Goal: Navigation & Orientation: Understand site structure

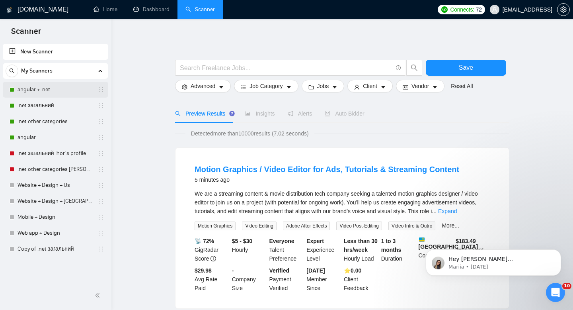
click at [45, 88] on link "angular + .net" at bounding box center [56, 90] width 76 height 16
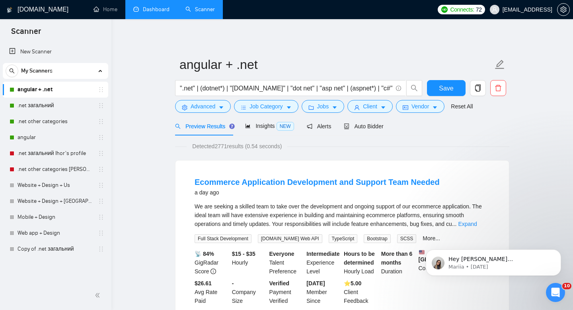
click at [154, 13] on link "Dashboard" at bounding box center [151, 9] width 36 height 7
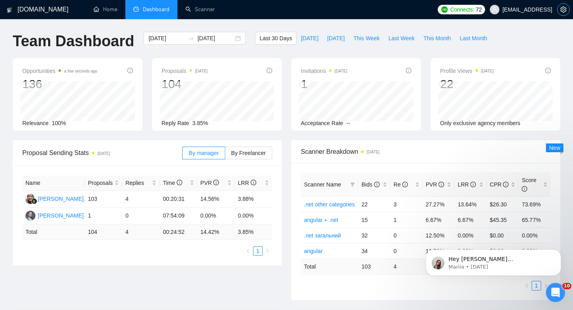
click at [561, 8] on icon "setting" at bounding box center [563, 9] width 6 height 6
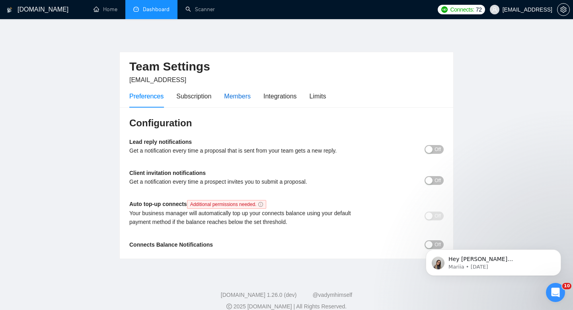
click at [235, 94] on div "Members" at bounding box center [237, 96] width 27 height 10
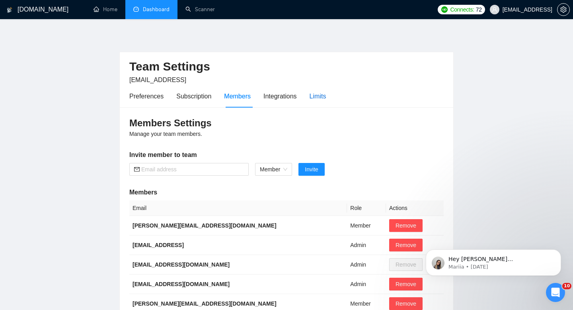
click at [325, 95] on div "Limits" at bounding box center [318, 96] width 17 height 10
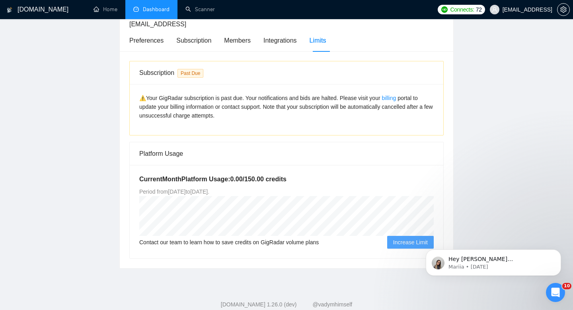
scroll to position [56, 0]
click at [279, 43] on div "Integrations" at bounding box center [279, 40] width 33 height 10
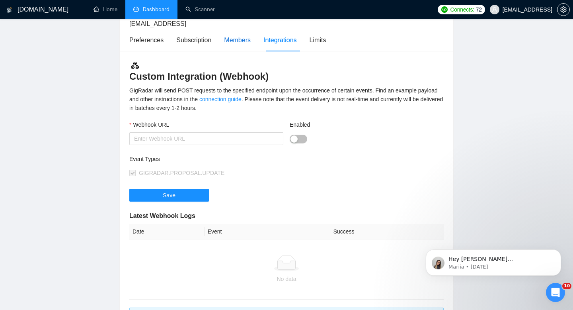
click at [246, 36] on div "Members" at bounding box center [237, 40] width 27 height 10
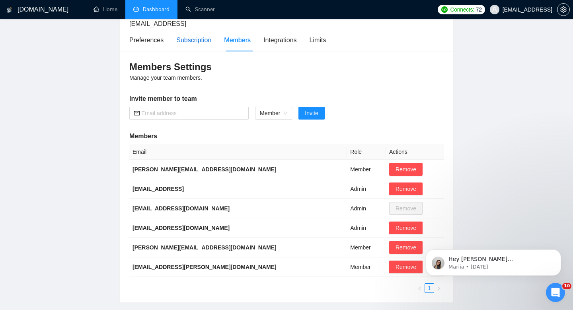
click at [198, 39] on div "Subscription" at bounding box center [193, 40] width 35 height 10
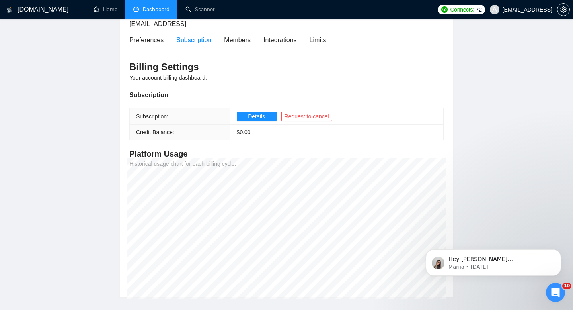
click at [171, 47] on div "Preferences Subscription Members Integrations Limits" at bounding box center [227, 40] width 197 height 23
click at [164, 47] on div "Preferences Subscription Members Integrations Limits" at bounding box center [227, 40] width 197 height 23
click at [158, 43] on div "Preferences" at bounding box center [146, 40] width 34 height 10
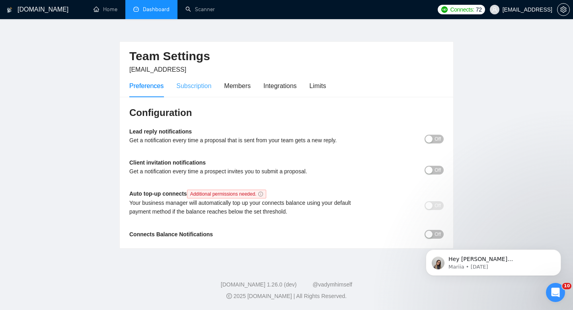
click at [199, 90] on div "Subscription" at bounding box center [193, 85] width 35 height 23
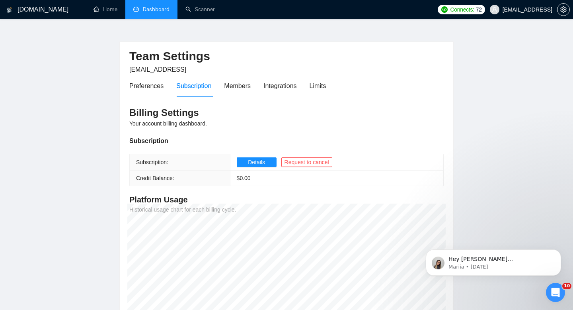
click at [254, 87] on div "Preferences Subscription Members Integrations Limits" at bounding box center [227, 85] width 197 height 23
click at [246, 86] on div "Members" at bounding box center [237, 86] width 27 height 10
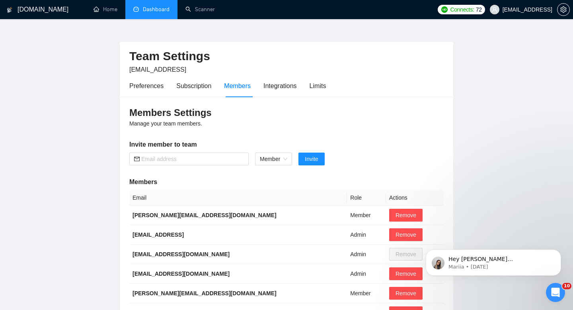
click at [265, 88] on div "Preferences Subscription Members Integrations Limits" at bounding box center [227, 85] width 197 height 23
click at [276, 86] on div "Integrations" at bounding box center [279, 86] width 33 height 10
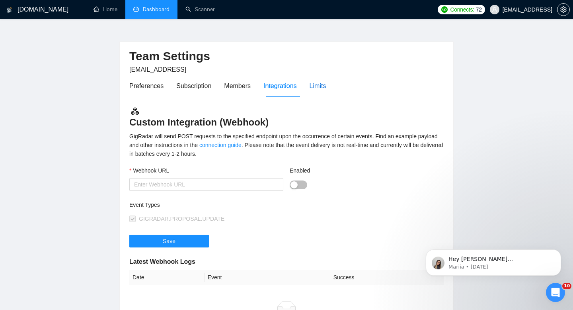
click at [316, 84] on div "Limits" at bounding box center [318, 86] width 17 height 10
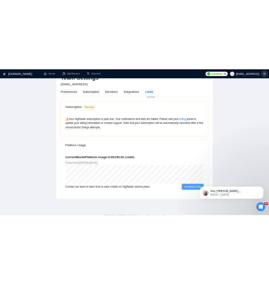
scroll to position [43, 0]
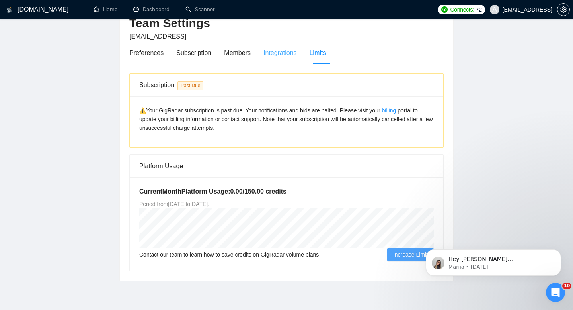
click at [282, 60] on div "Integrations" at bounding box center [279, 52] width 33 height 23
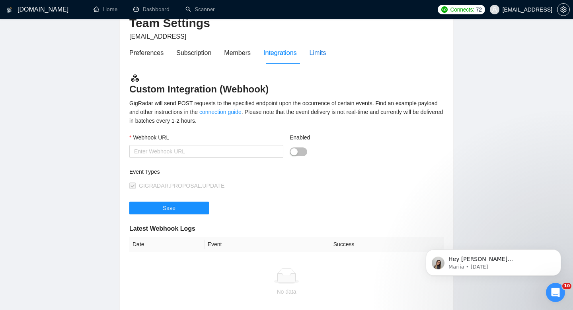
click at [317, 55] on div "Limits" at bounding box center [318, 53] width 17 height 10
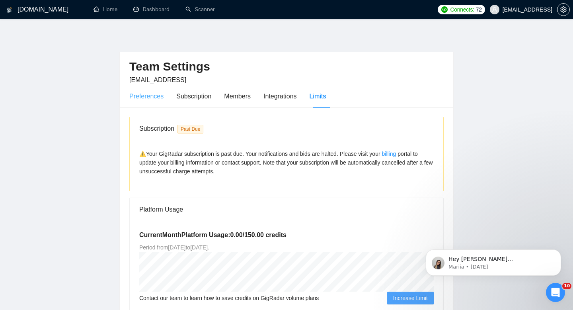
click at [147, 103] on div "Preferences" at bounding box center [146, 96] width 34 height 23
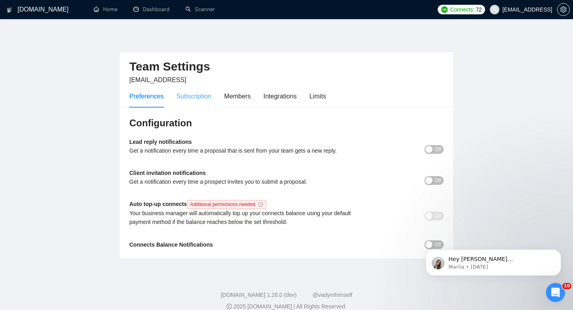
click at [191, 87] on div "Subscription" at bounding box center [193, 96] width 35 height 23
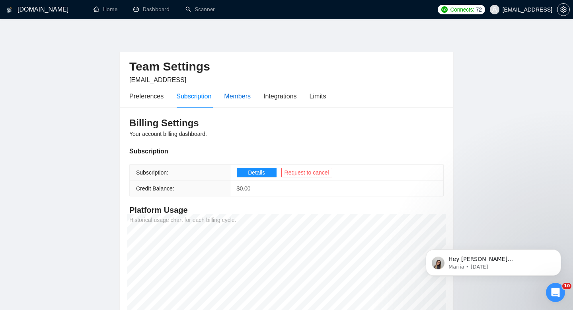
click at [238, 93] on div "Members" at bounding box center [237, 96] width 27 height 10
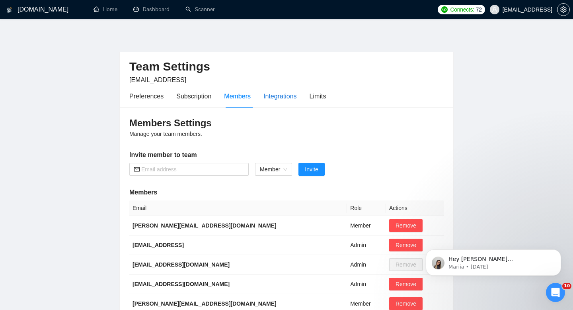
click at [271, 97] on div "Integrations" at bounding box center [279, 96] width 33 height 10
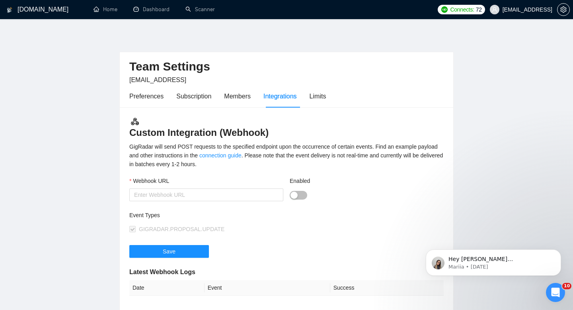
click at [311, 95] on div "Preferences Subscription Members Integrations Limits" at bounding box center [227, 96] width 197 height 23
click at [317, 97] on div "Limits" at bounding box center [318, 96] width 17 height 10
